Goal: Information Seeking & Learning: Learn about a topic

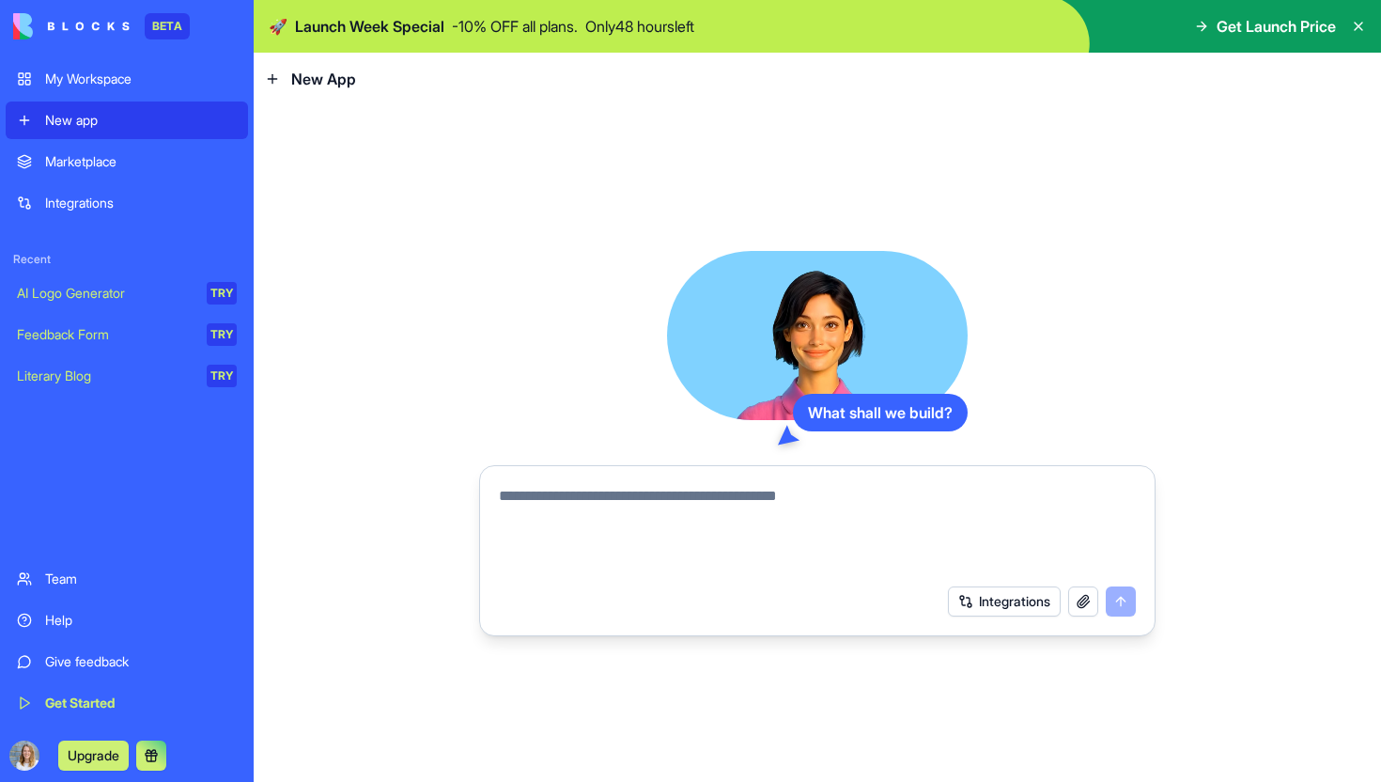
click at [1035, 606] on button "Integrations" at bounding box center [1004, 601] width 113 height 30
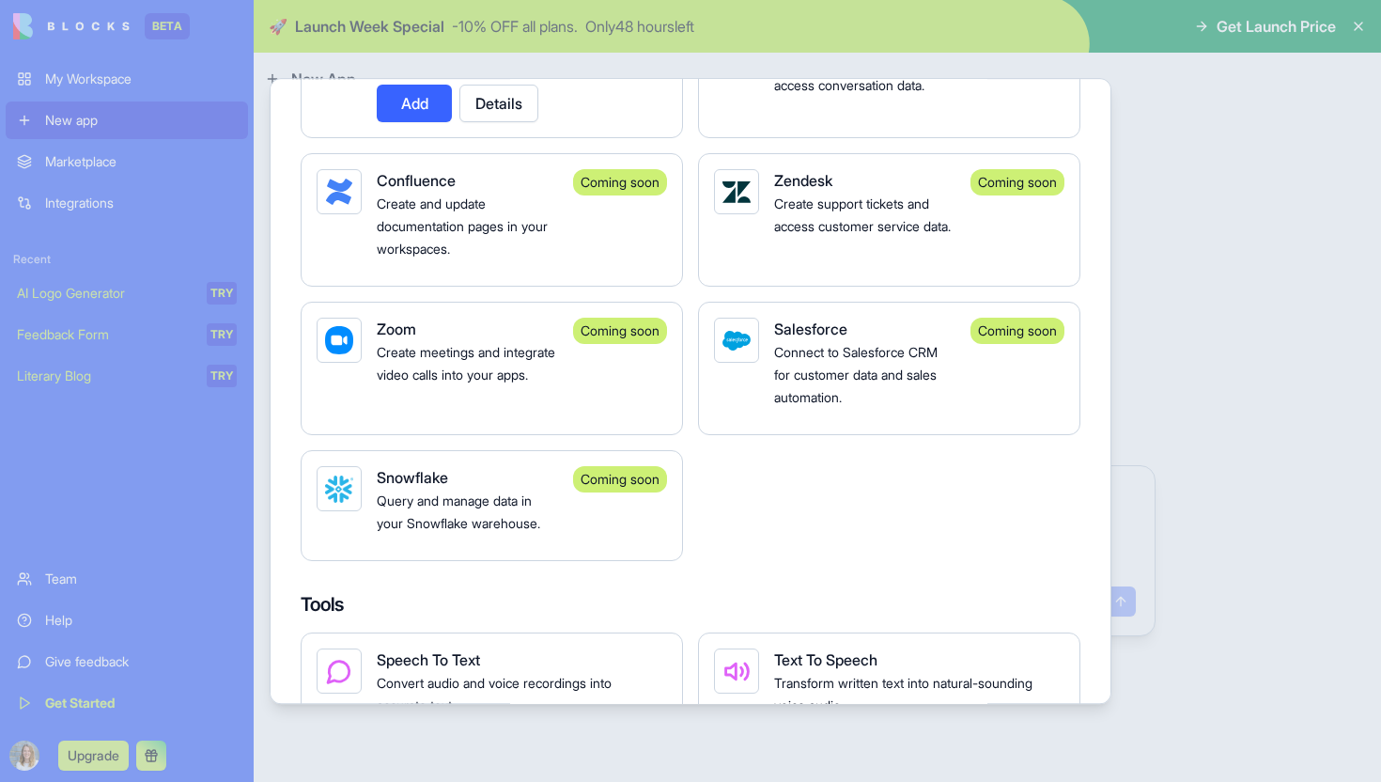
scroll to position [1558, 0]
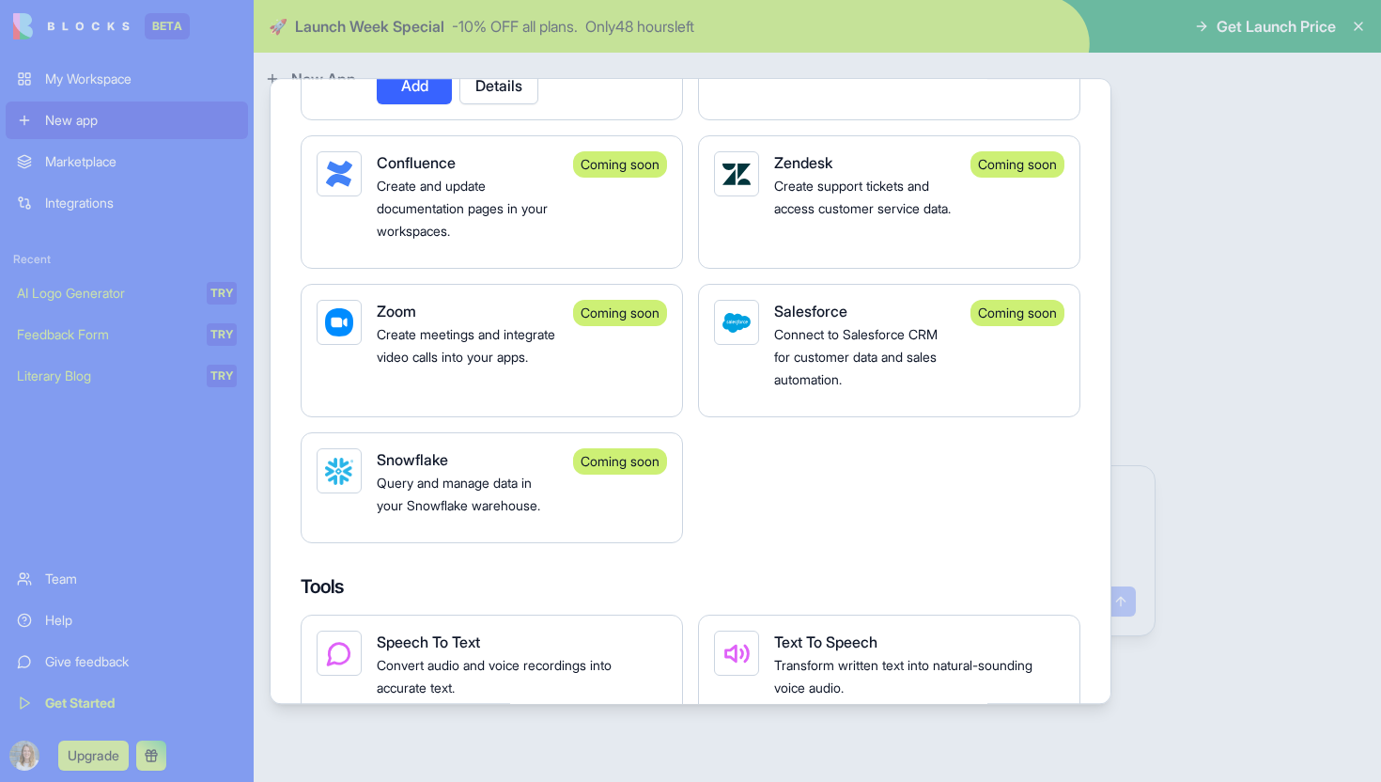
click at [1191, 361] on div at bounding box center [690, 391] width 1381 height 782
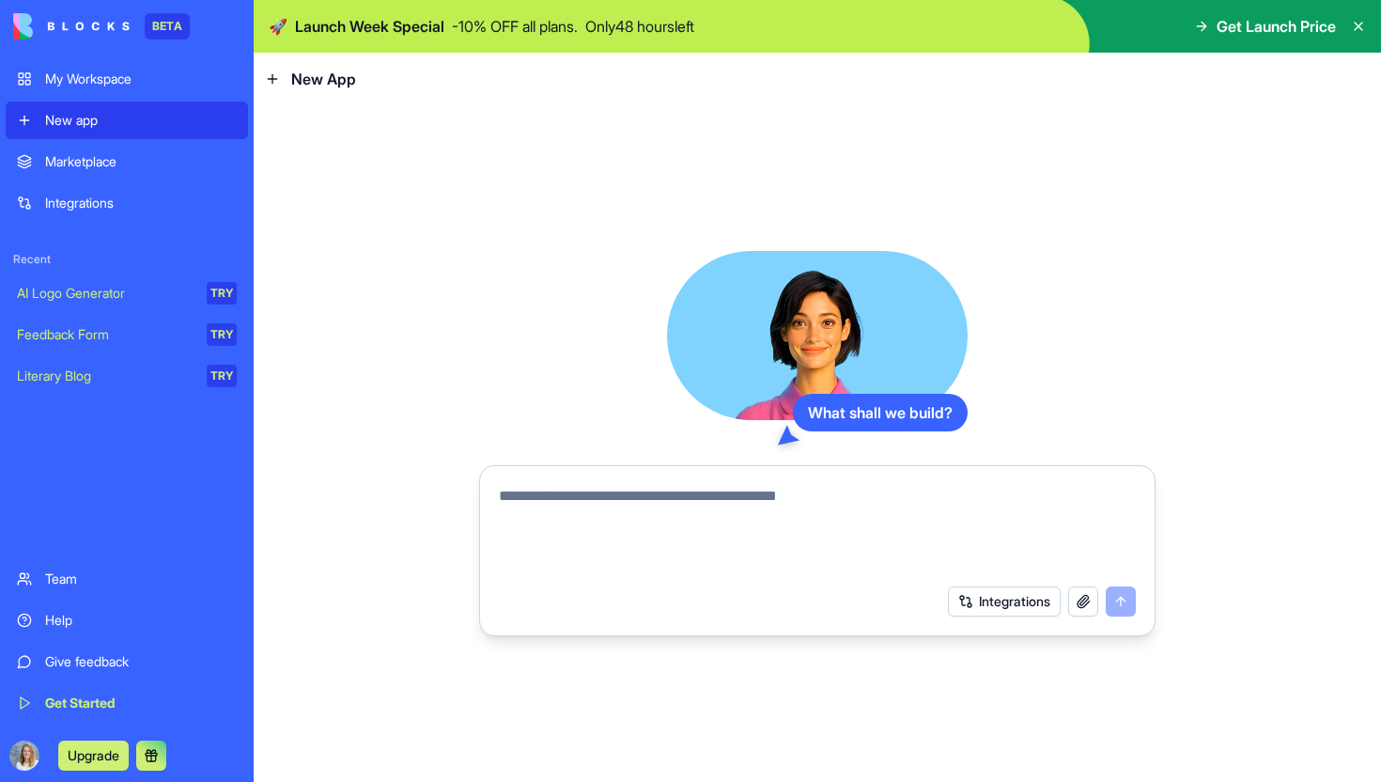
click at [1090, 608] on button "button" at bounding box center [1083, 601] width 30 height 30
click at [138, 347] on link "Feedback Form TRY" at bounding box center [127, 335] width 242 height 38
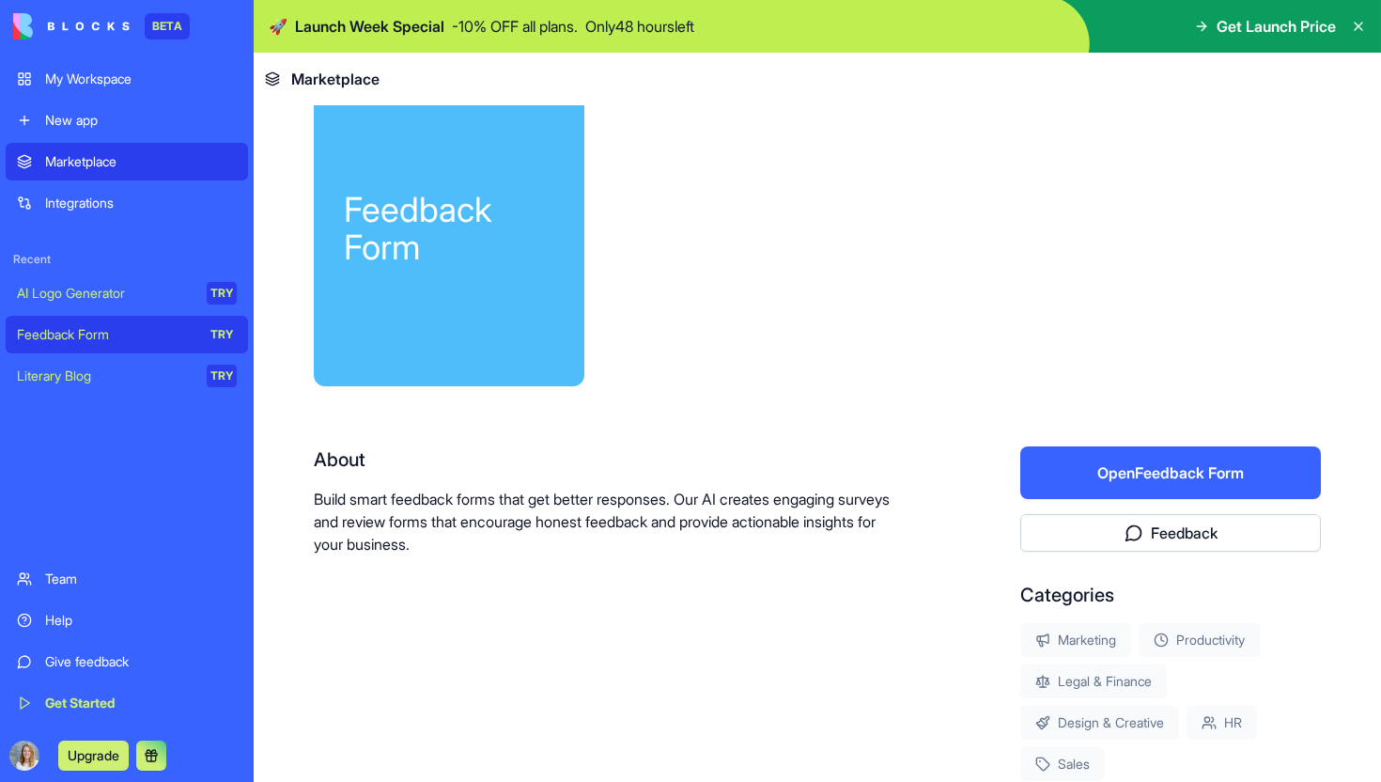
scroll to position [184, 0]
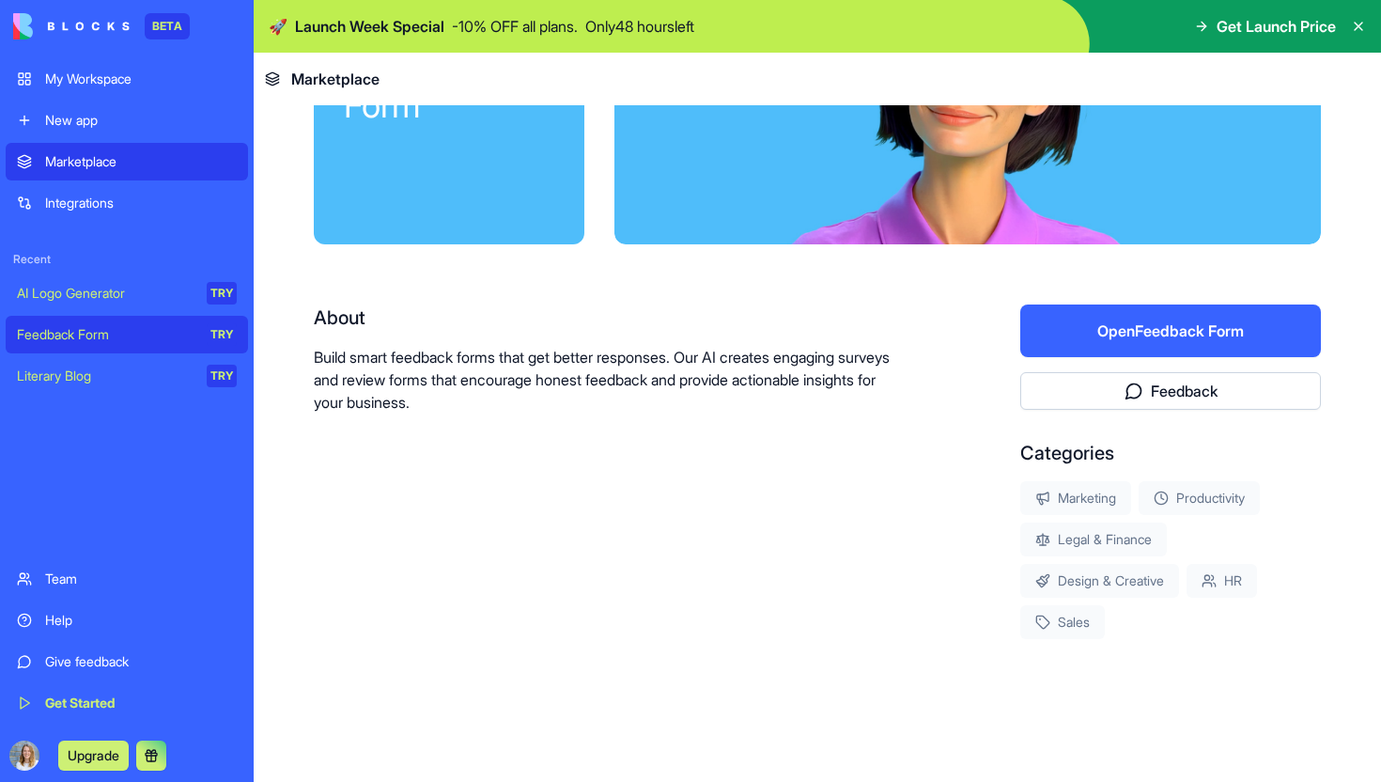
click at [73, 288] on div "AI Logo Generator" at bounding box center [105, 293] width 177 height 19
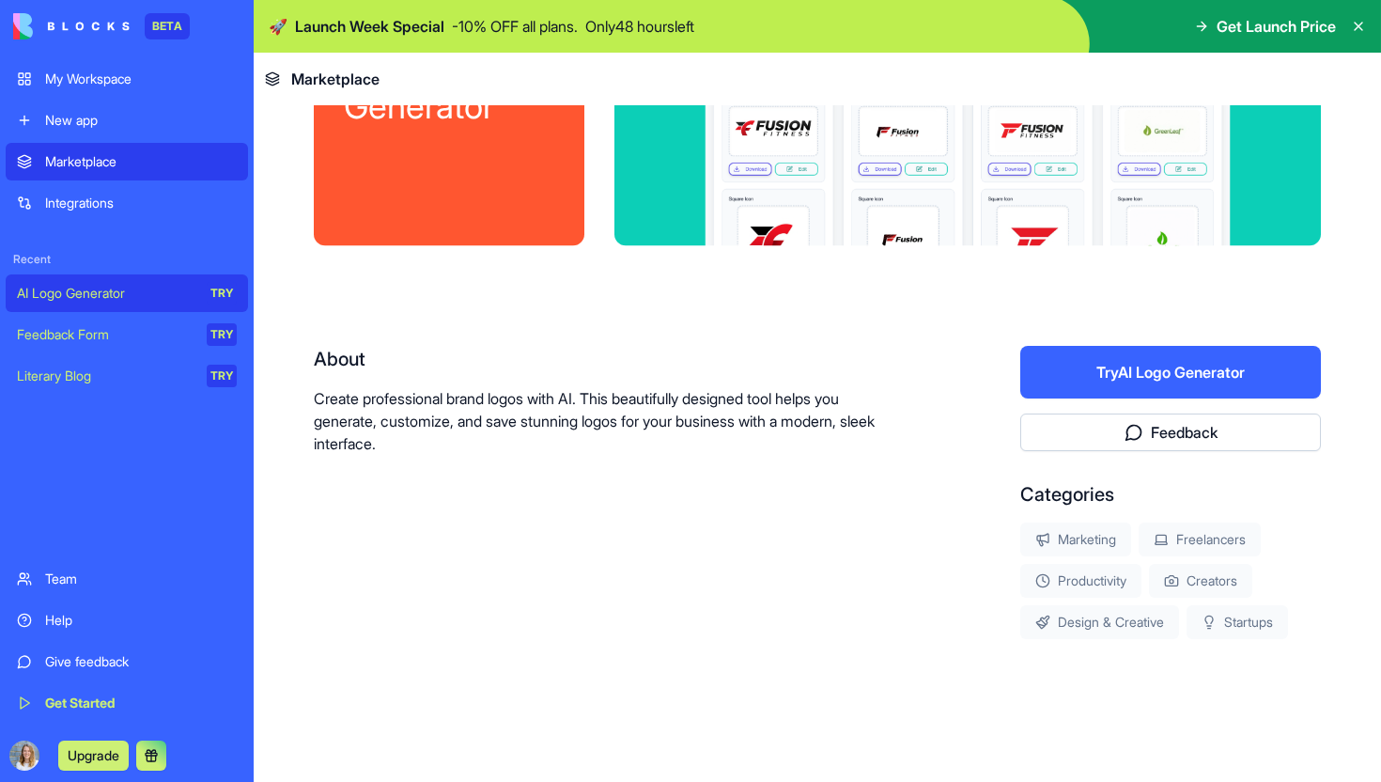
scroll to position [143, 0]
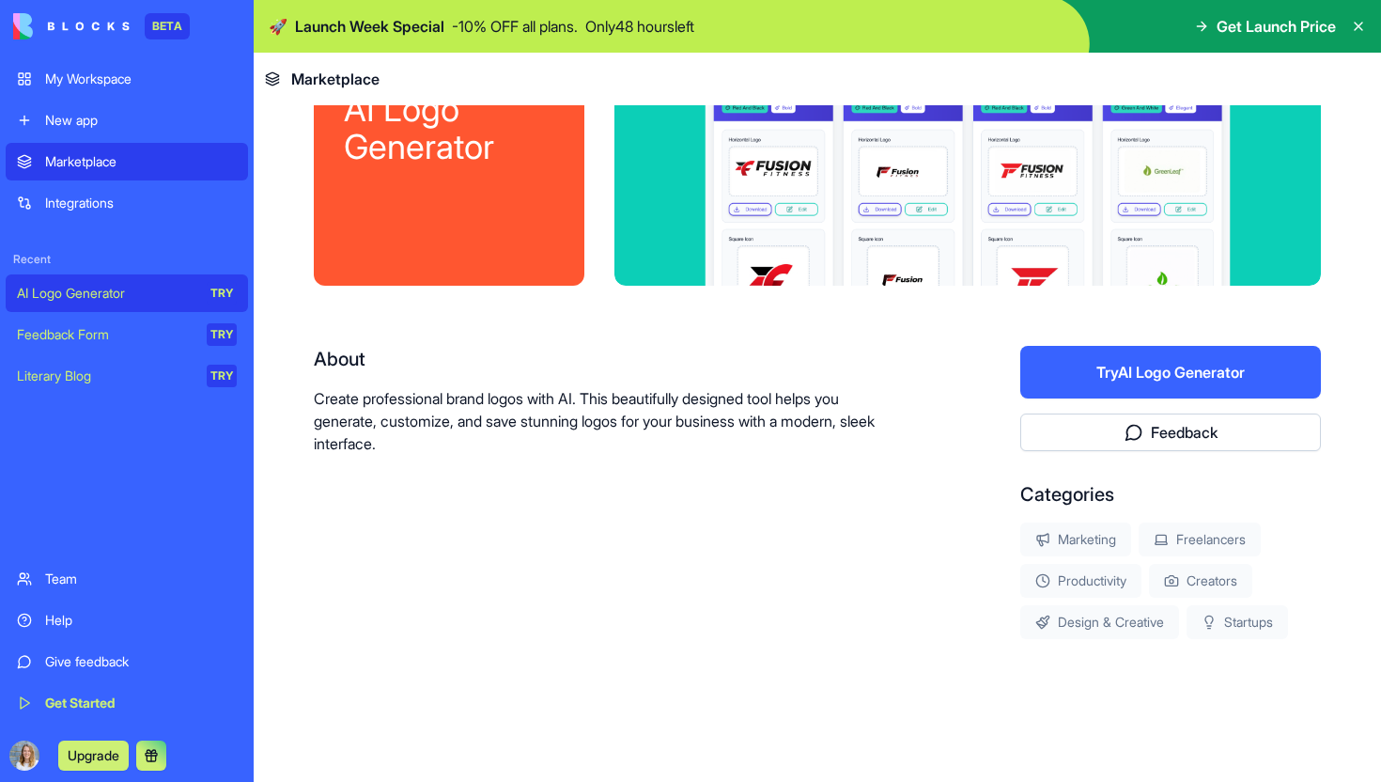
click at [97, 372] on div "Literary Blog" at bounding box center [105, 375] width 177 height 19
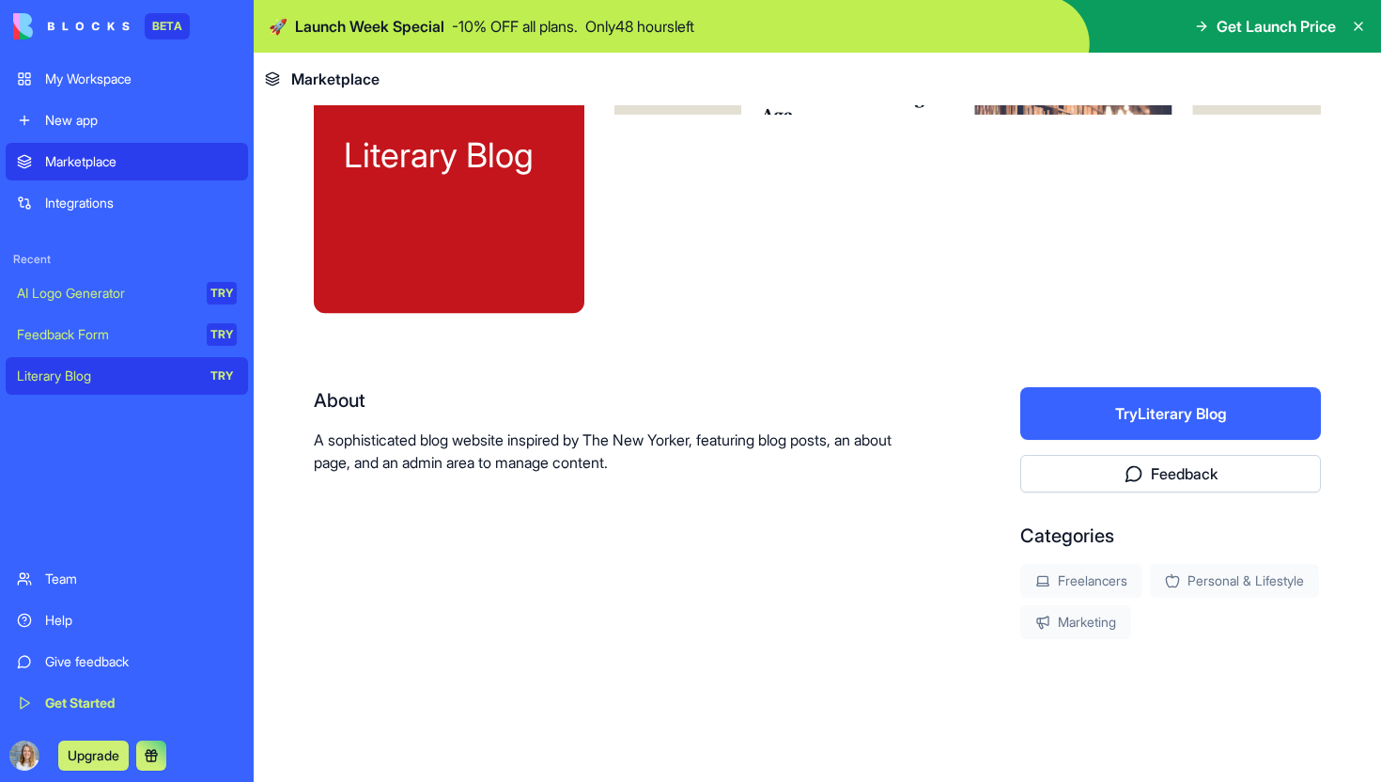
scroll to position [101, 0]
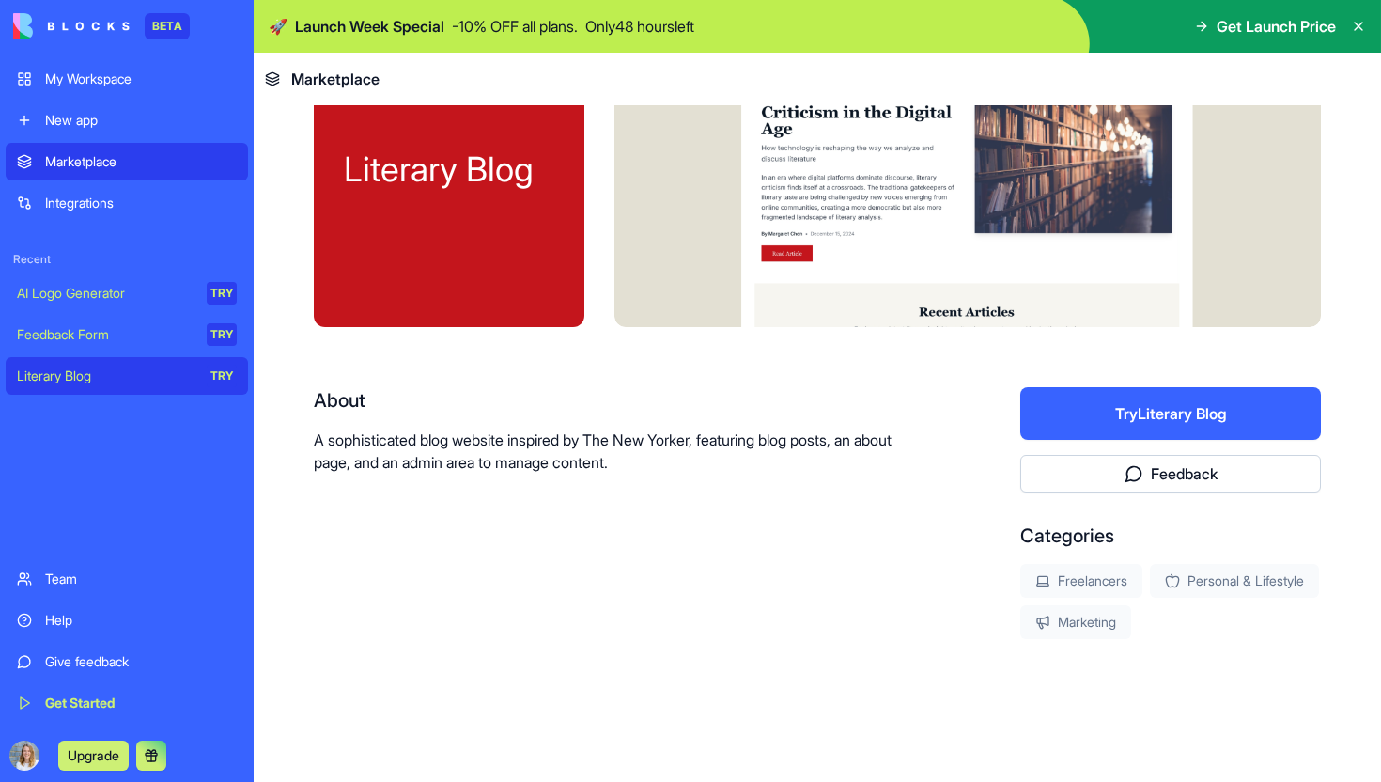
click at [106, 709] on div "Get Started" at bounding box center [141, 702] width 192 height 19
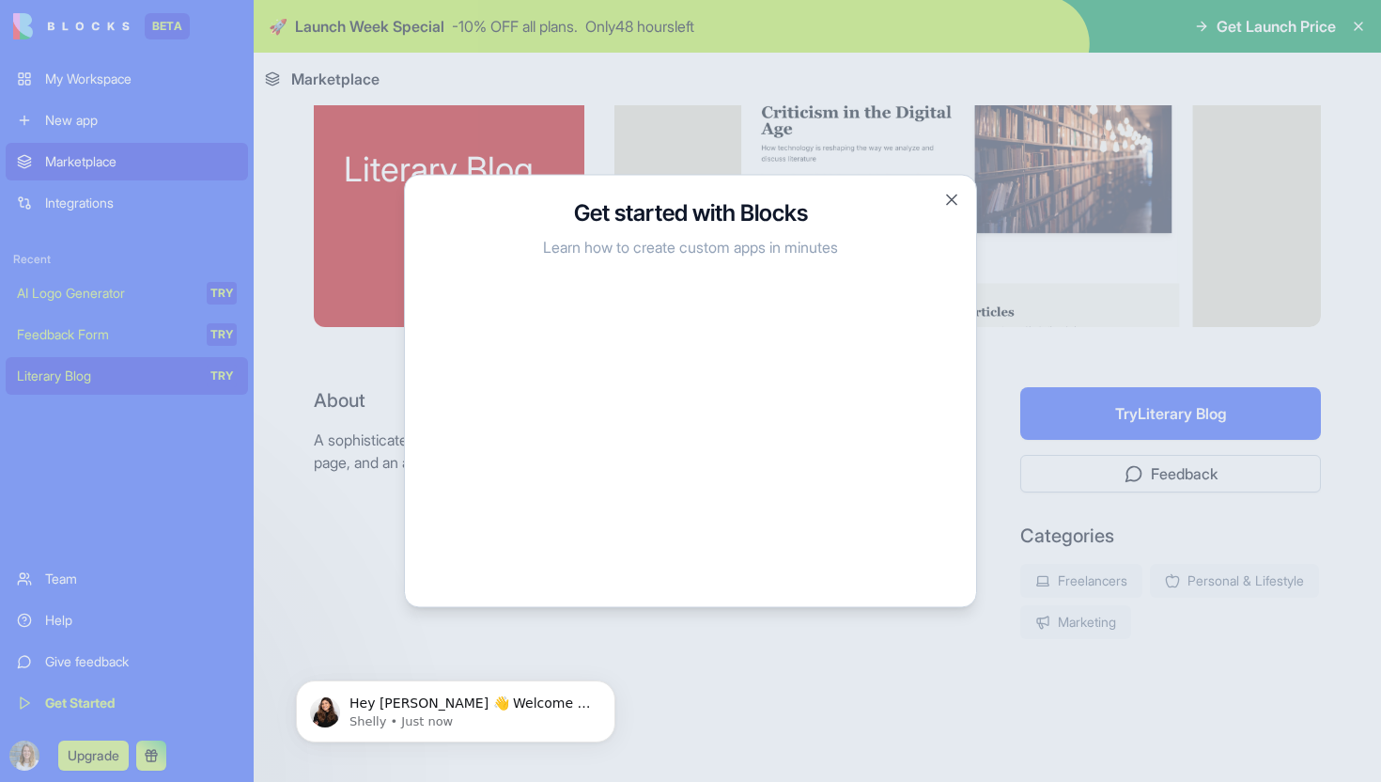
scroll to position [0, 0]
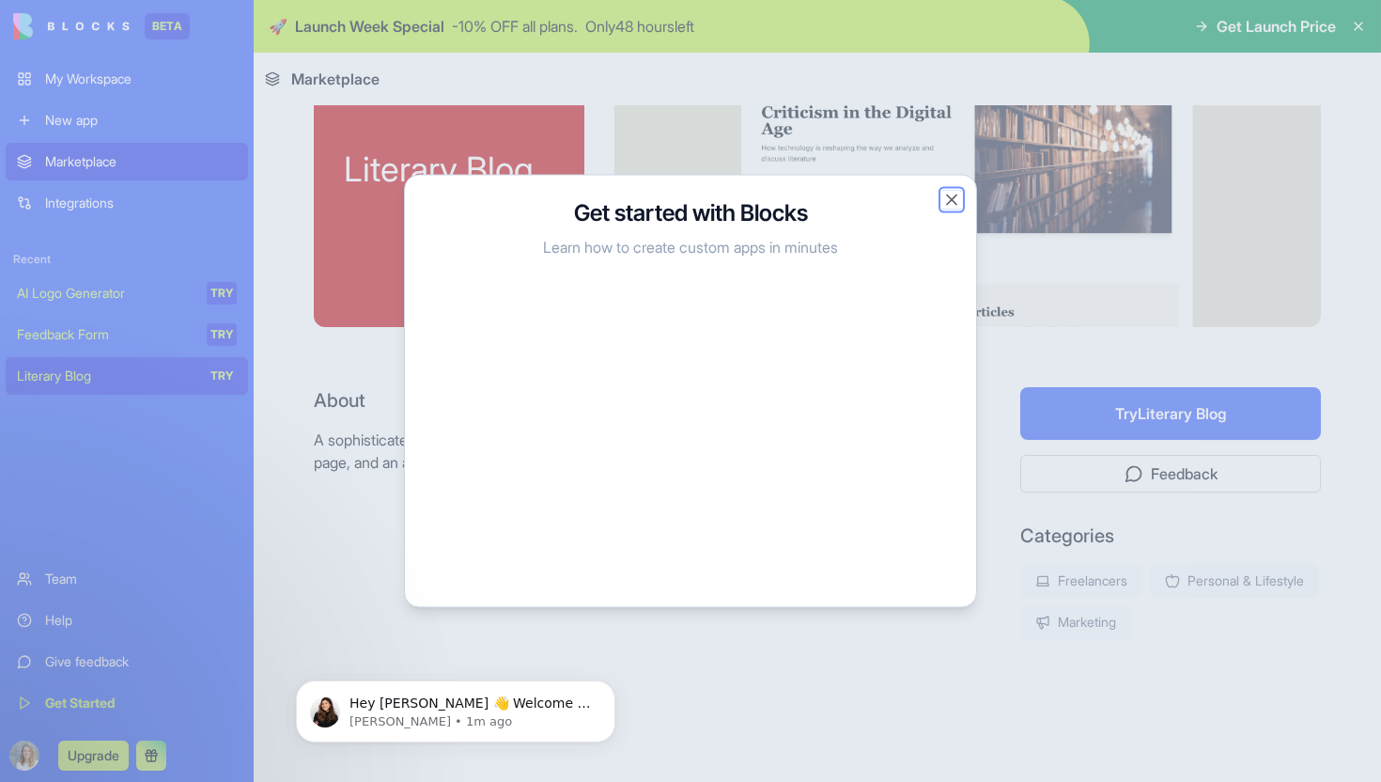
click at [950, 201] on button "Close" at bounding box center [951, 200] width 19 height 19
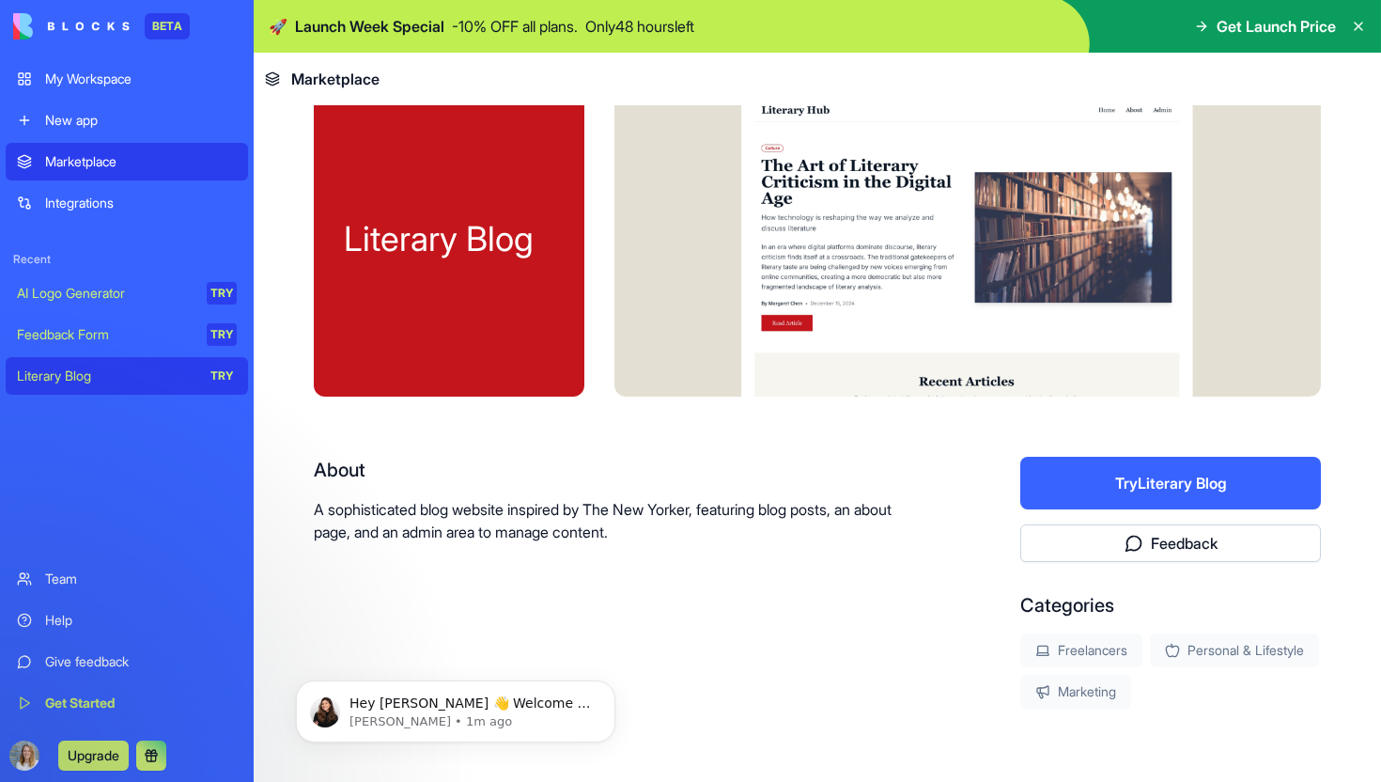
scroll to position [21, 0]
